Goal: Transaction & Acquisition: Download file/media

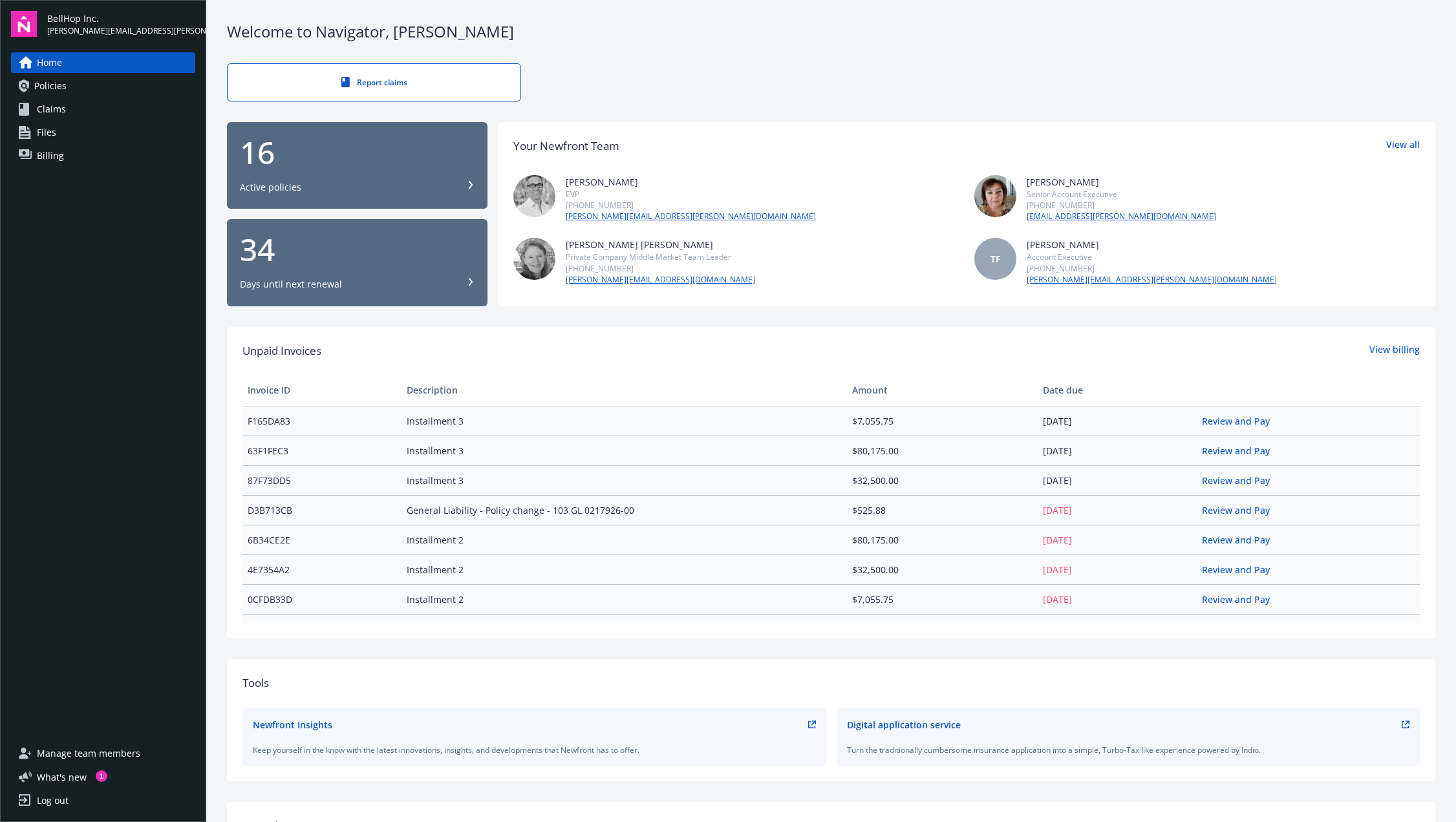
click at [55, 83] on span "Policies" at bounding box center [50, 86] width 33 height 21
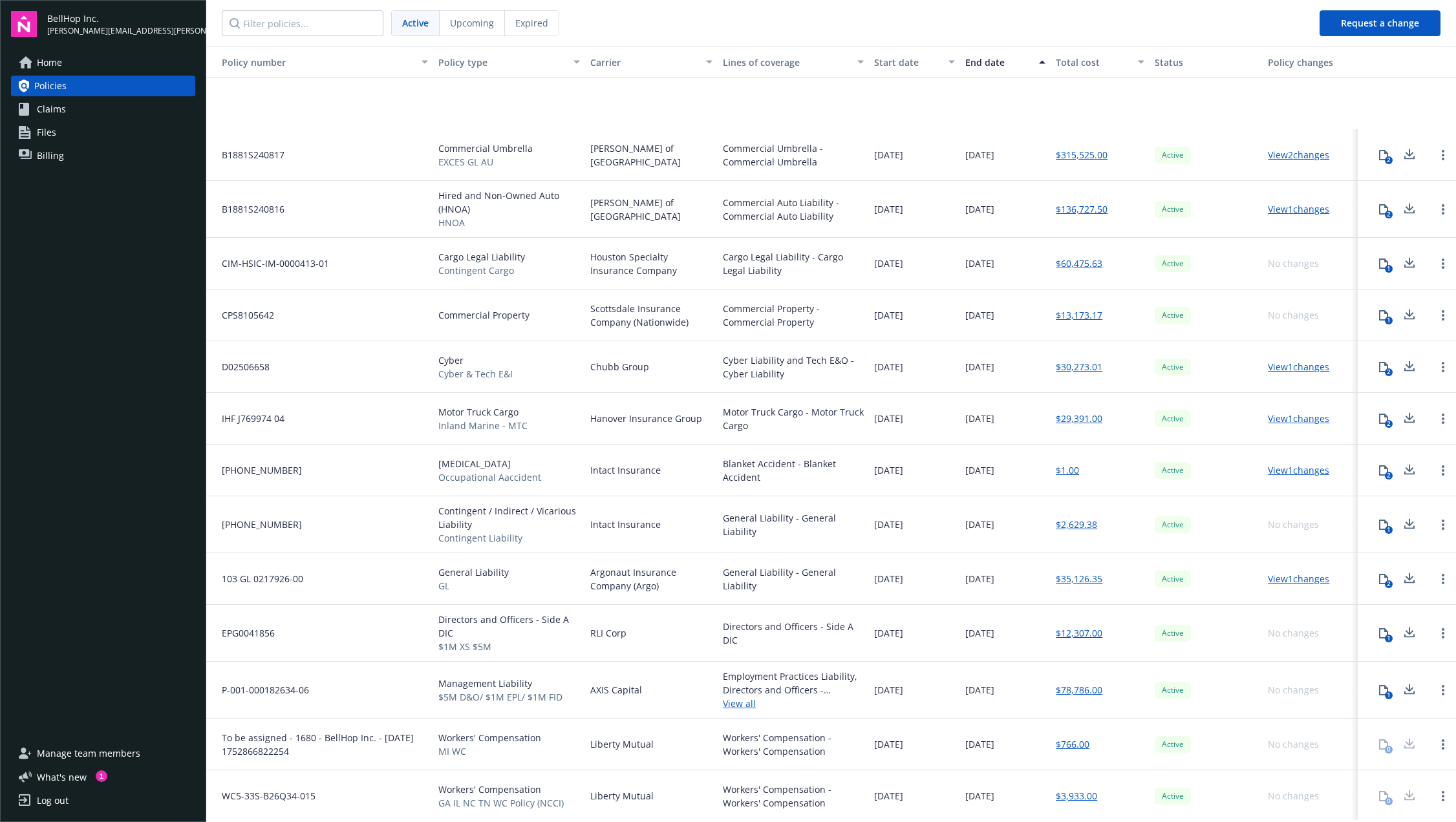
scroll to position [105, 0]
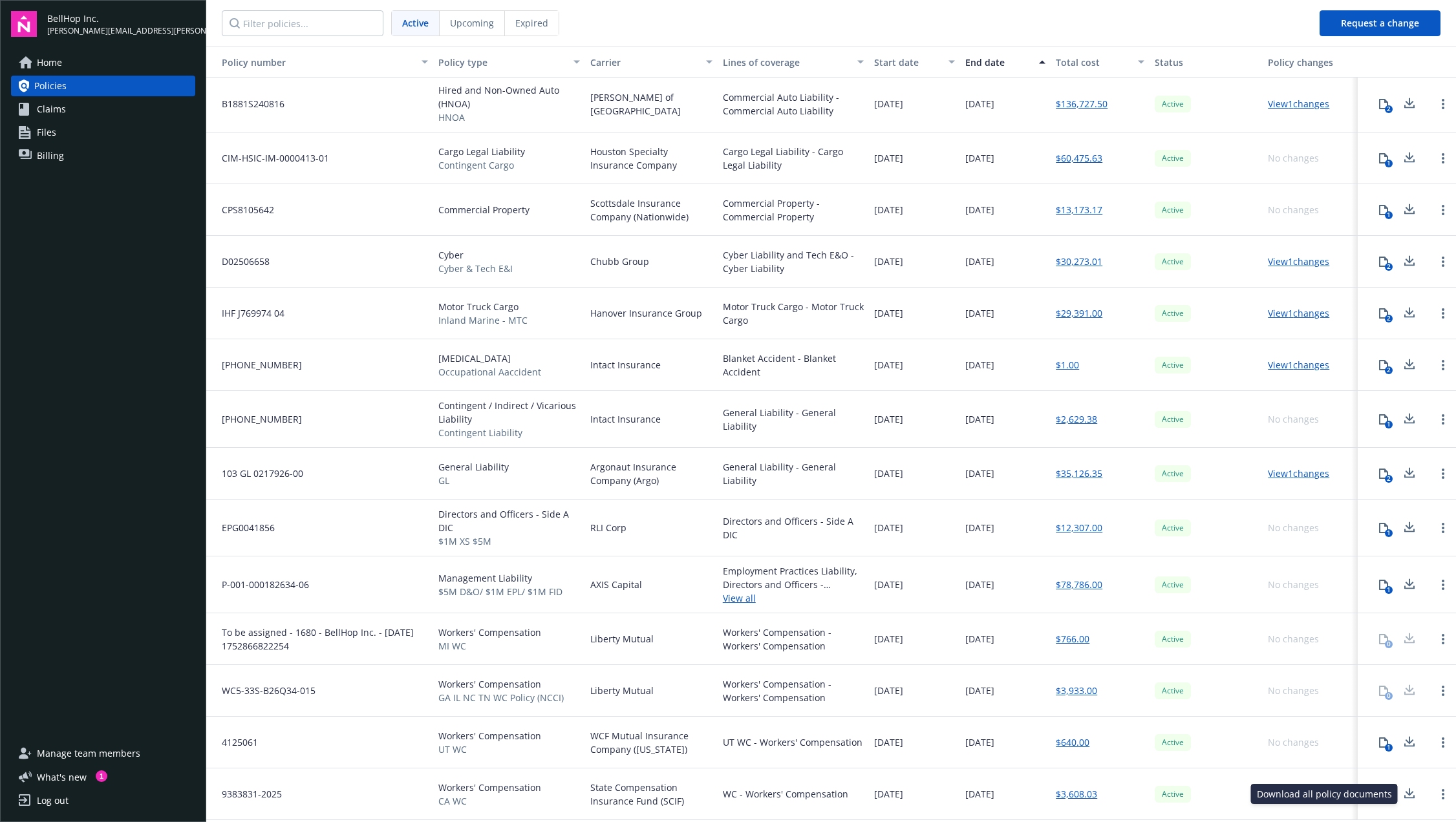
click at [1404, 791] on icon at bounding box center [1409, 793] width 15 height 16
click at [1413, 737] on icon at bounding box center [1409, 742] width 15 height 16
